Goal: Transaction & Acquisition: Purchase product/service

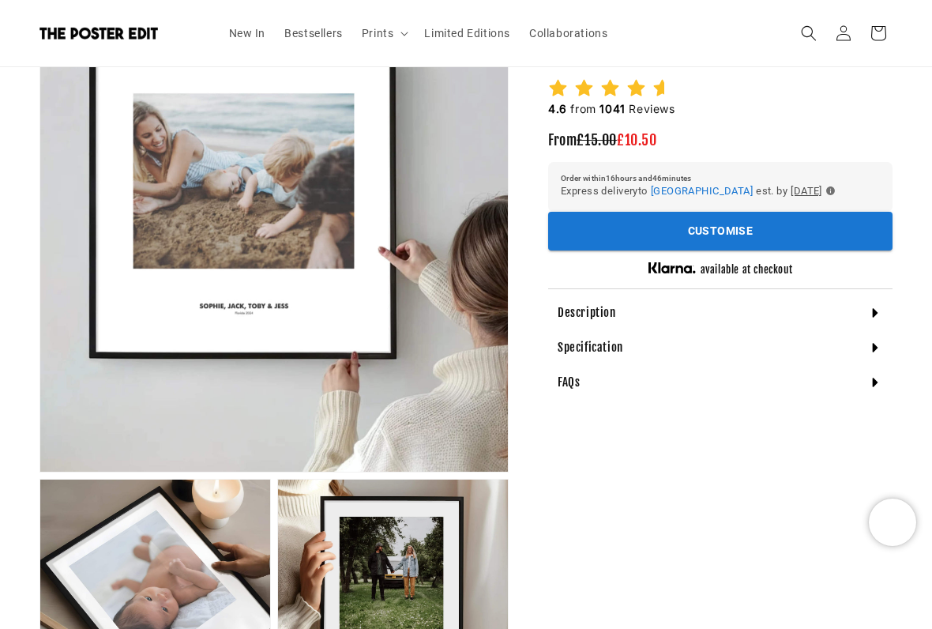
scroll to position [213, 0]
click at [885, 318] on div "Description" at bounding box center [720, 313] width 345 height 35
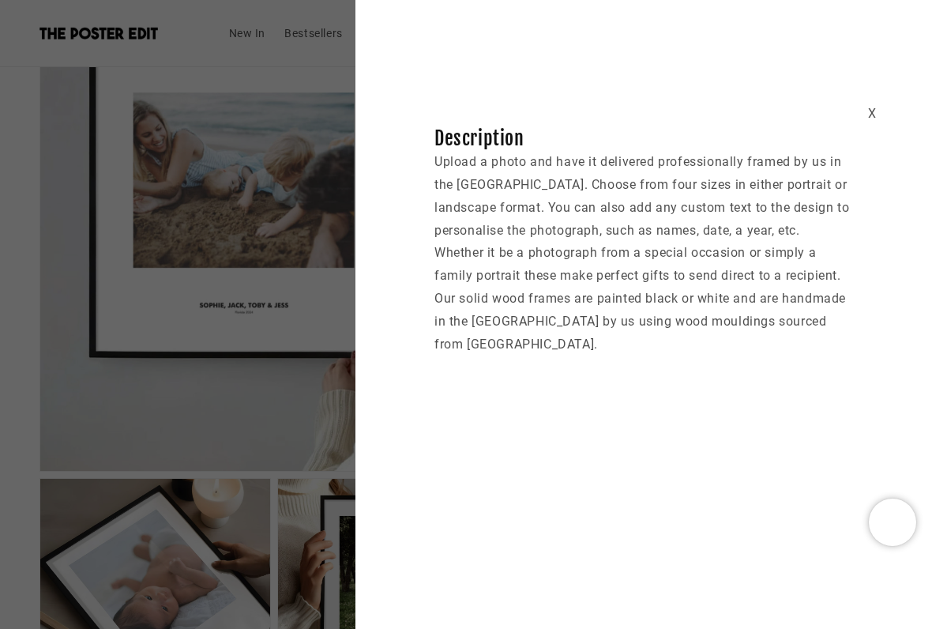
scroll to position [0, 604]
click at [876, 108] on div "X" at bounding box center [872, 114] width 9 height 23
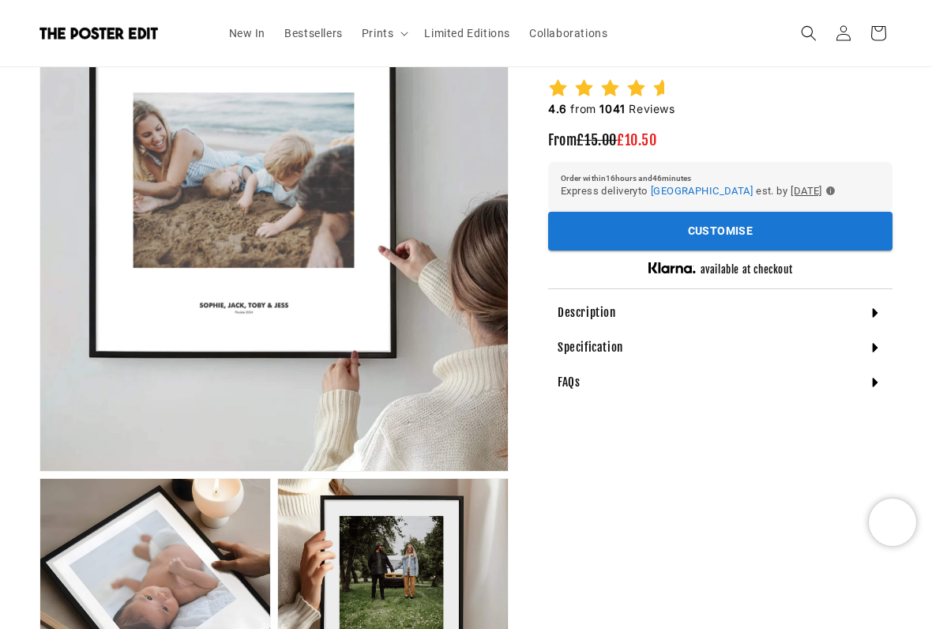
scroll to position [0, 0]
click at [887, 357] on div "Specification" at bounding box center [720, 347] width 345 height 35
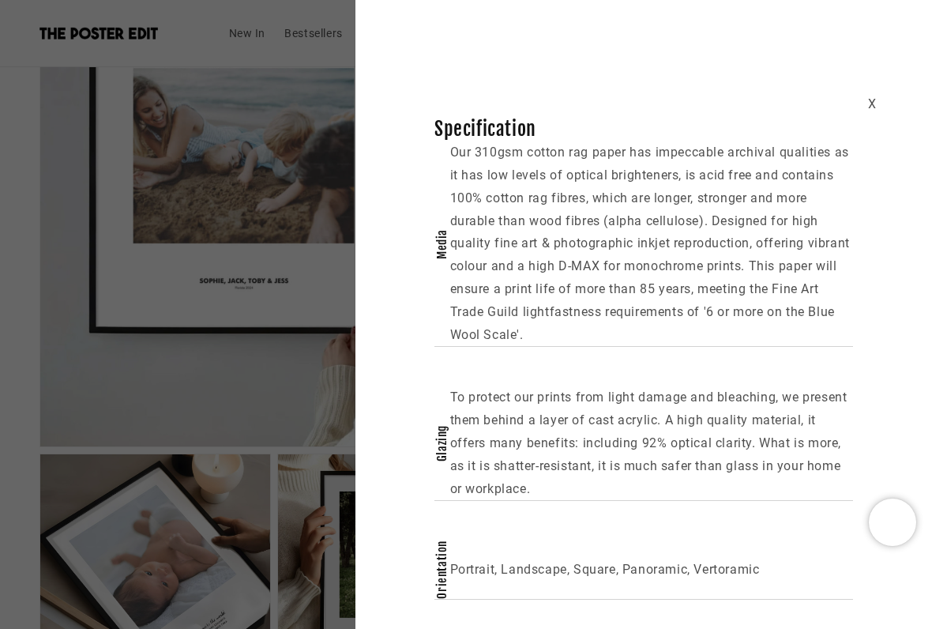
scroll to position [241, 0]
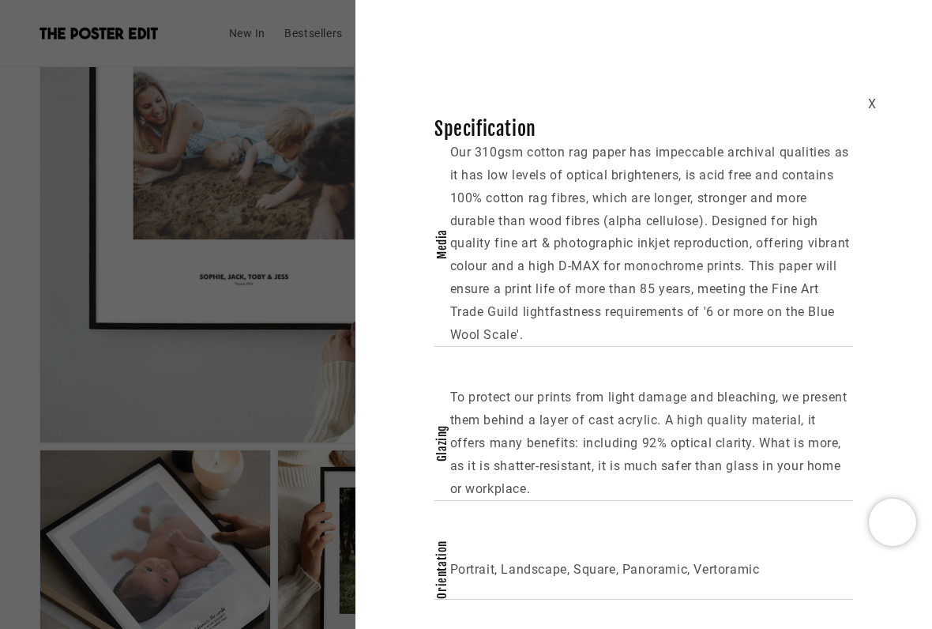
click at [886, 103] on div "X Specification Media Our 310gsm cotton rag paper has impeccable archival quali…" at bounding box center [644, 319] width 577 height 562
click at [876, 105] on div "X" at bounding box center [872, 104] width 9 height 23
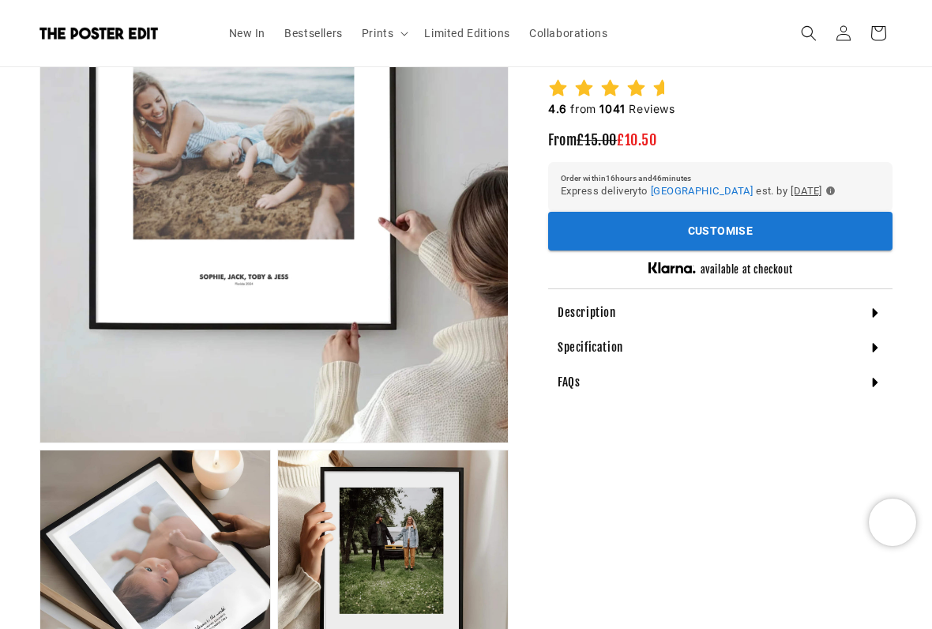
click at [886, 381] on div "FAQs" at bounding box center [720, 382] width 345 height 35
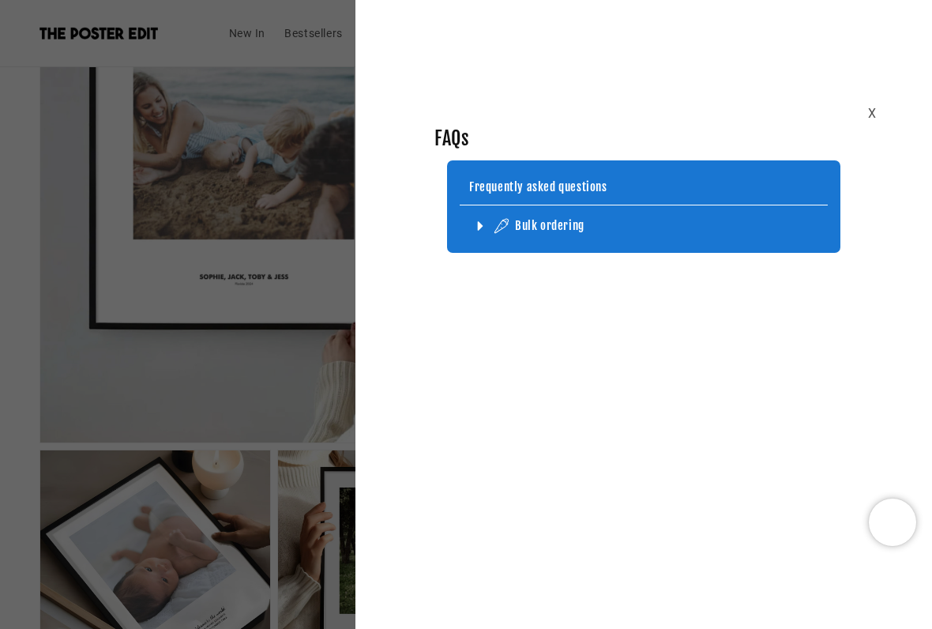
scroll to position [0, 302]
click at [672, 230] on div "Bulk ordering" at bounding box center [657, 226] width 368 height 16
click at [484, 224] on icon at bounding box center [481, 226] width 16 height 16
click at [872, 113] on div "X" at bounding box center [872, 114] width 9 height 23
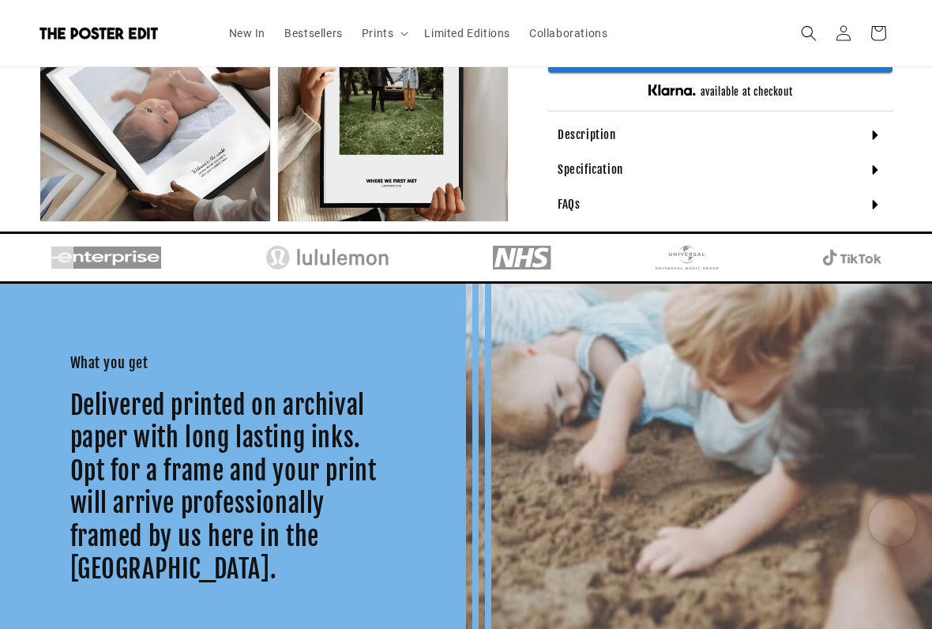
click at [703, 520] on div at bounding box center [699, 598] width 466 height 629
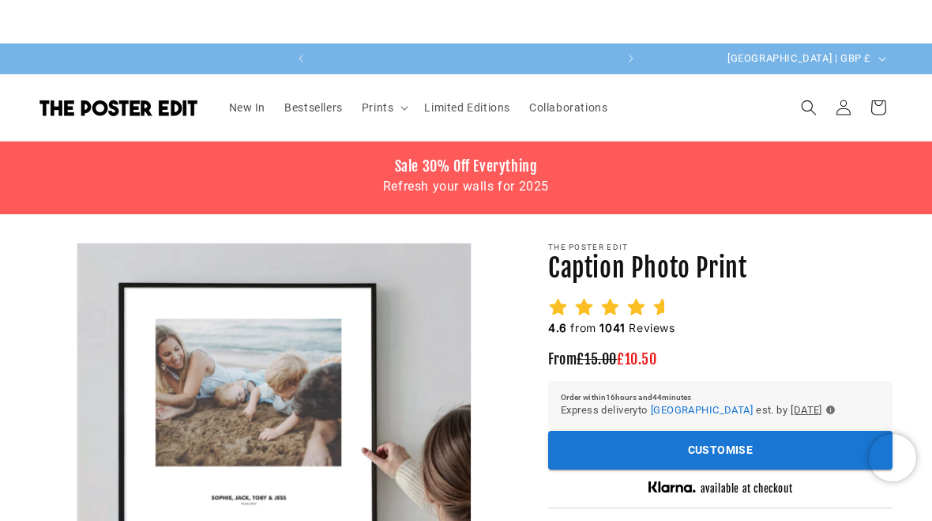
scroll to position [0, 302]
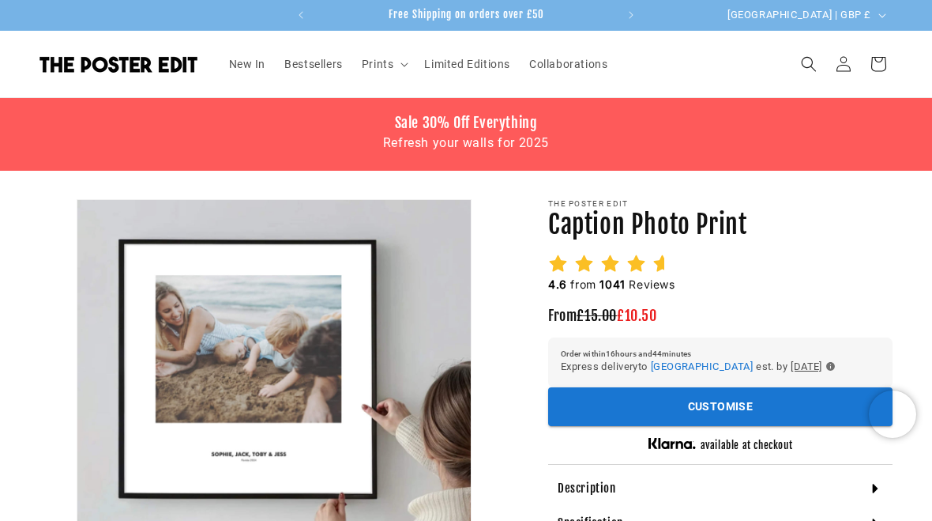
click at [744, 416] on button "Customise" at bounding box center [720, 406] width 345 height 39
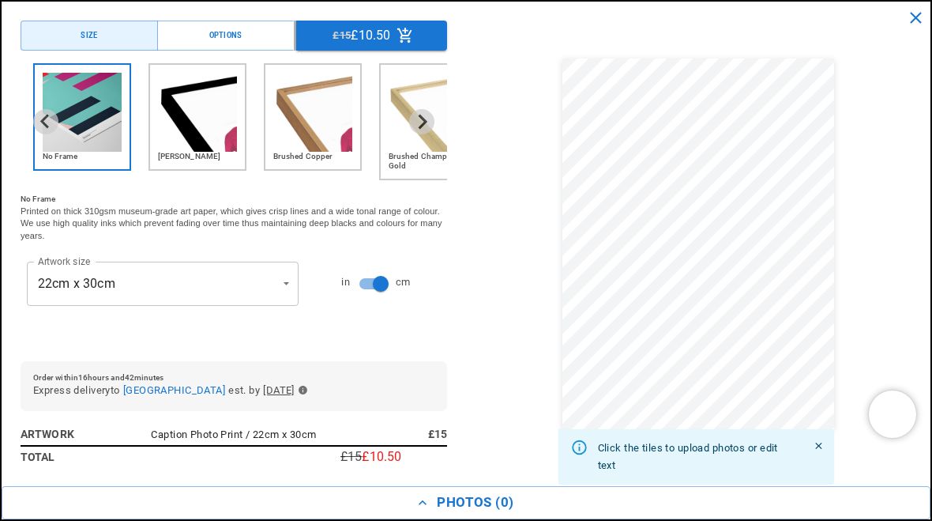
click at [241, 33] on div "Options" at bounding box center [225, 35] width 33 height 13
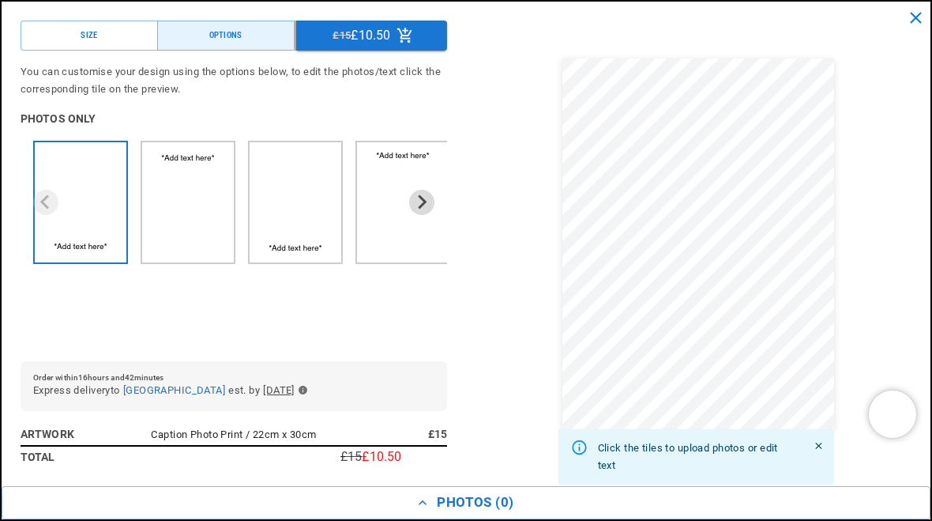
click at [112, 36] on button "Size" at bounding box center [89, 36] width 137 height 30
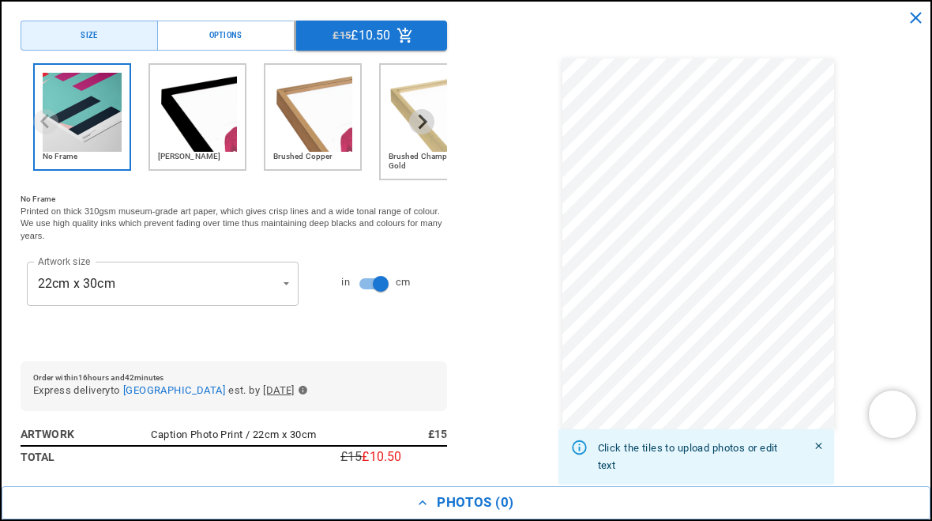
scroll to position [0, 0]
click at [199, 121] on img "2 of 6" at bounding box center [197, 112] width 79 height 79
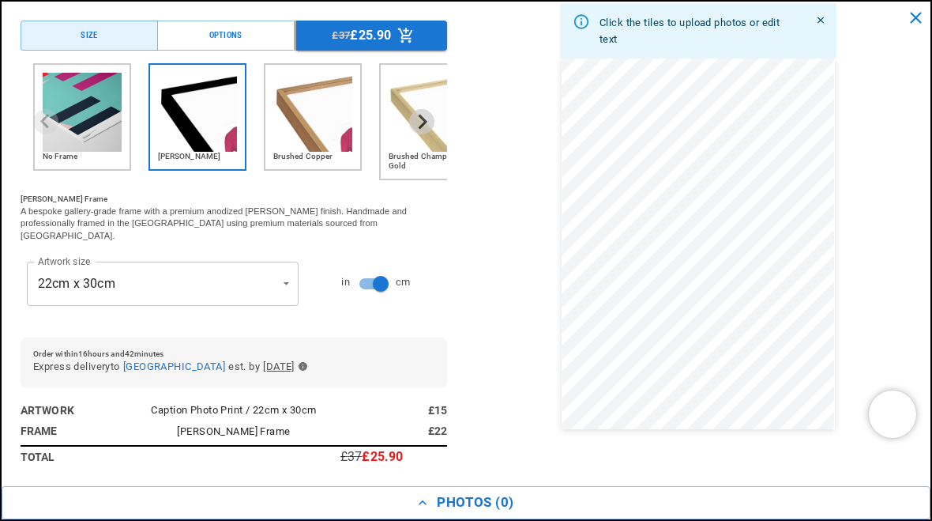
click at [887, 243] on div "Click the tiles to upload photos or edit text" at bounding box center [698, 244] width 427 height 446
